Goal: Task Accomplishment & Management: Manage account settings

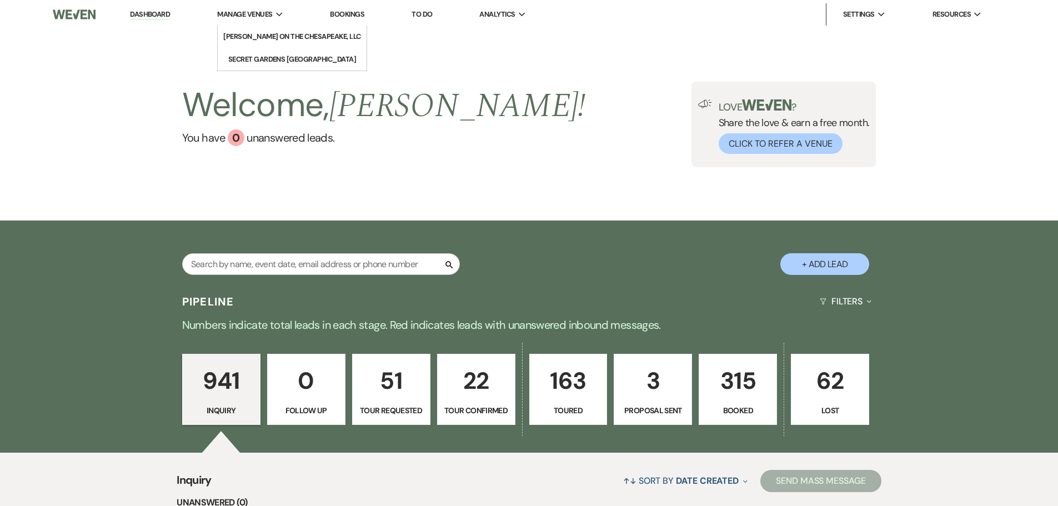
click at [249, 11] on span "Manage Venues" at bounding box center [244, 14] width 55 height 11
click at [261, 57] on li "Secret Gardens [GEOGRAPHIC_DATA]" at bounding box center [292, 59] width 128 height 11
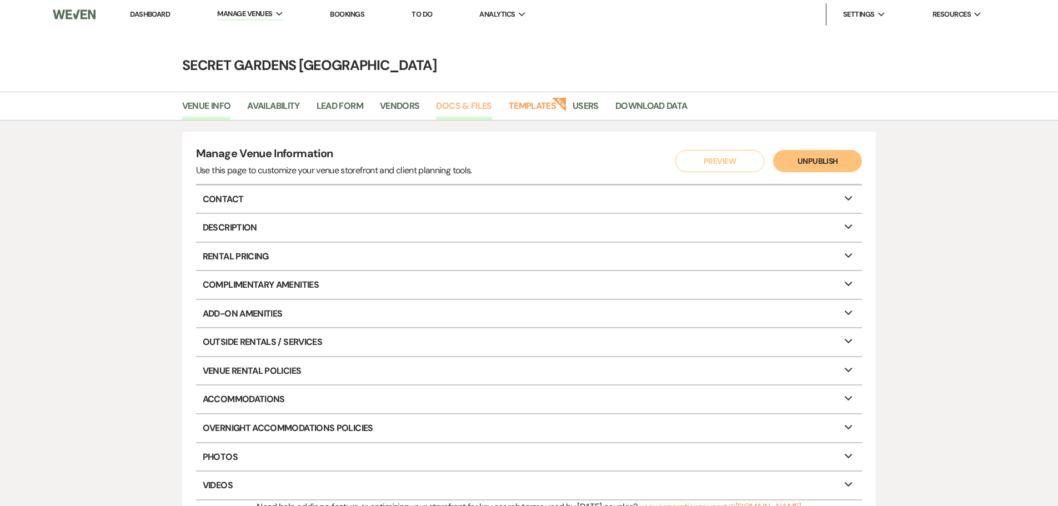
click at [450, 112] on link "Docs & Files" at bounding box center [464, 109] width 56 height 21
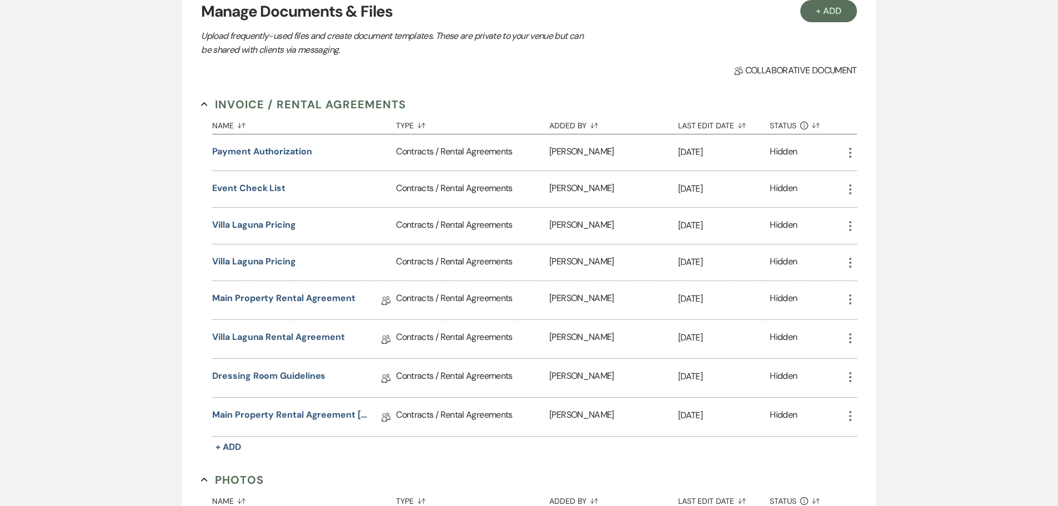
scroll to position [167, 0]
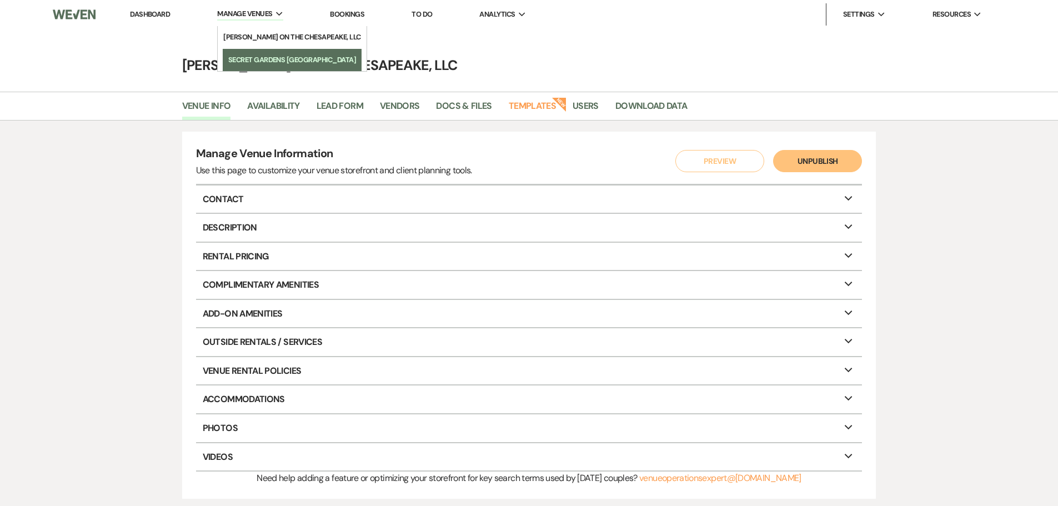
click at [262, 59] on li "Secret Gardens [GEOGRAPHIC_DATA]" at bounding box center [292, 59] width 128 height 11
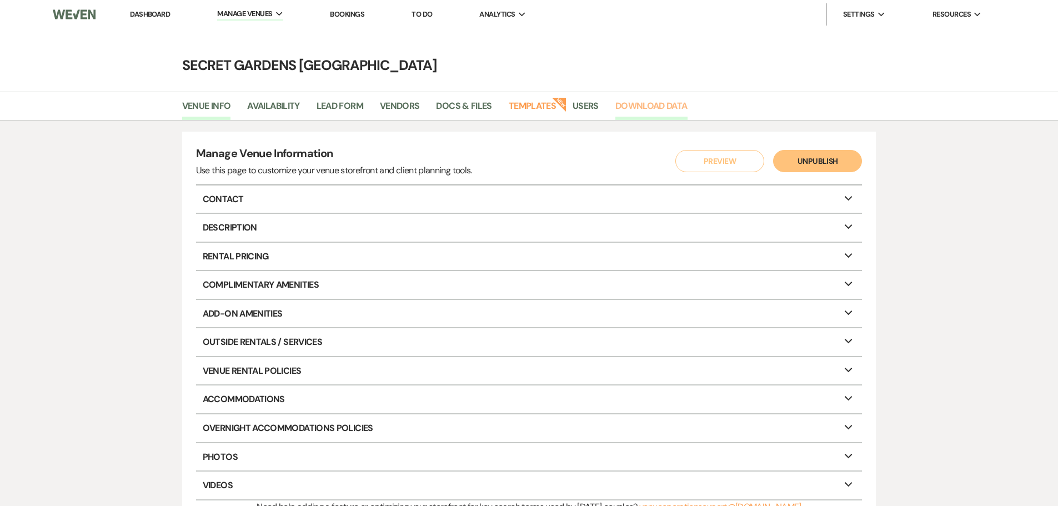
click at [619, 102] on link "Download Data" at bounding box center [652, 109] width 72 height 21
